Goal: Find specific page/section: Find specific page/section

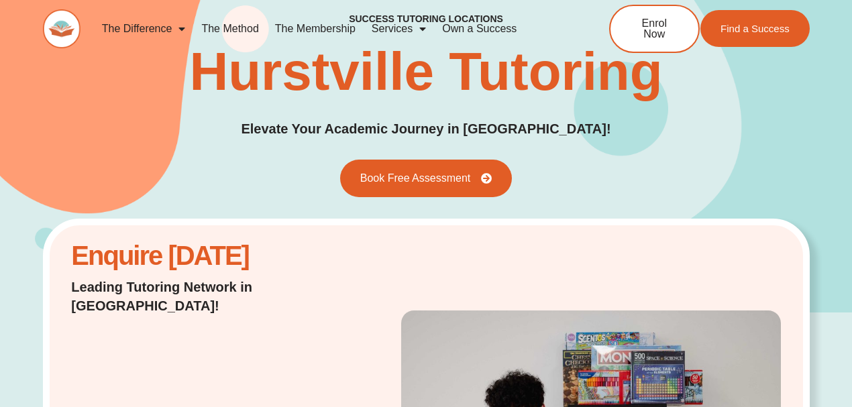
scroll to position [7, 0]
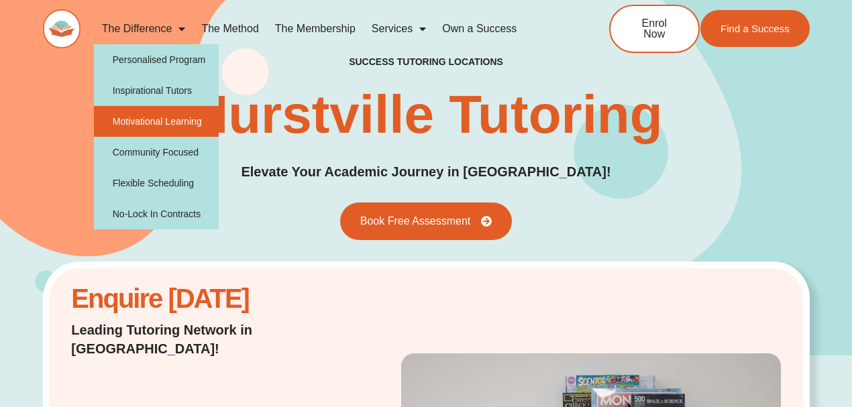
click at [178, 123] on link "Motivational Learning" at bounding box center [157, 121] width 126 height 31
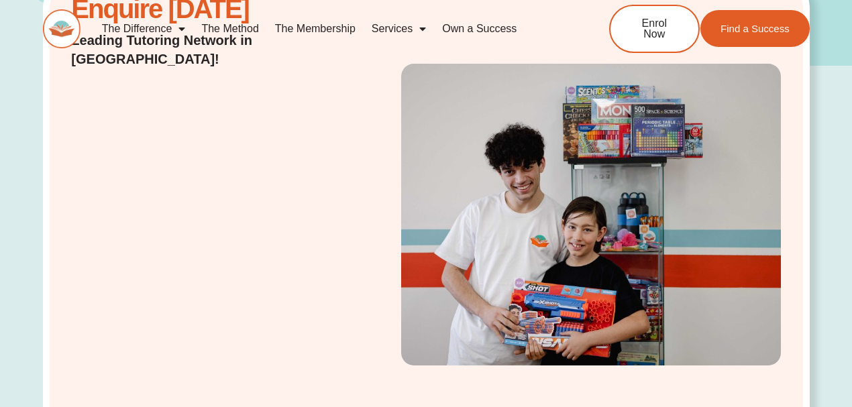
scroll to position [291, 0]
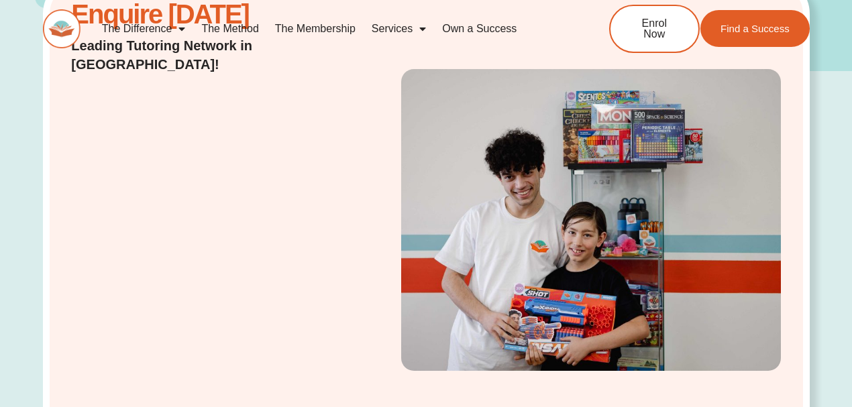
click at [834, 155] on div "Enquire Today Leading Tutoring Network in Australia!" at bounding box center [426, 286] width 852 height 430
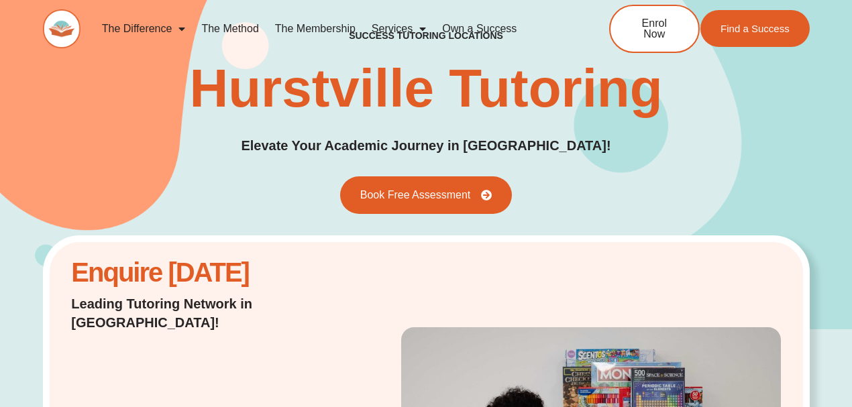
scroll to position [0, 0]
